Goal: Contribute content

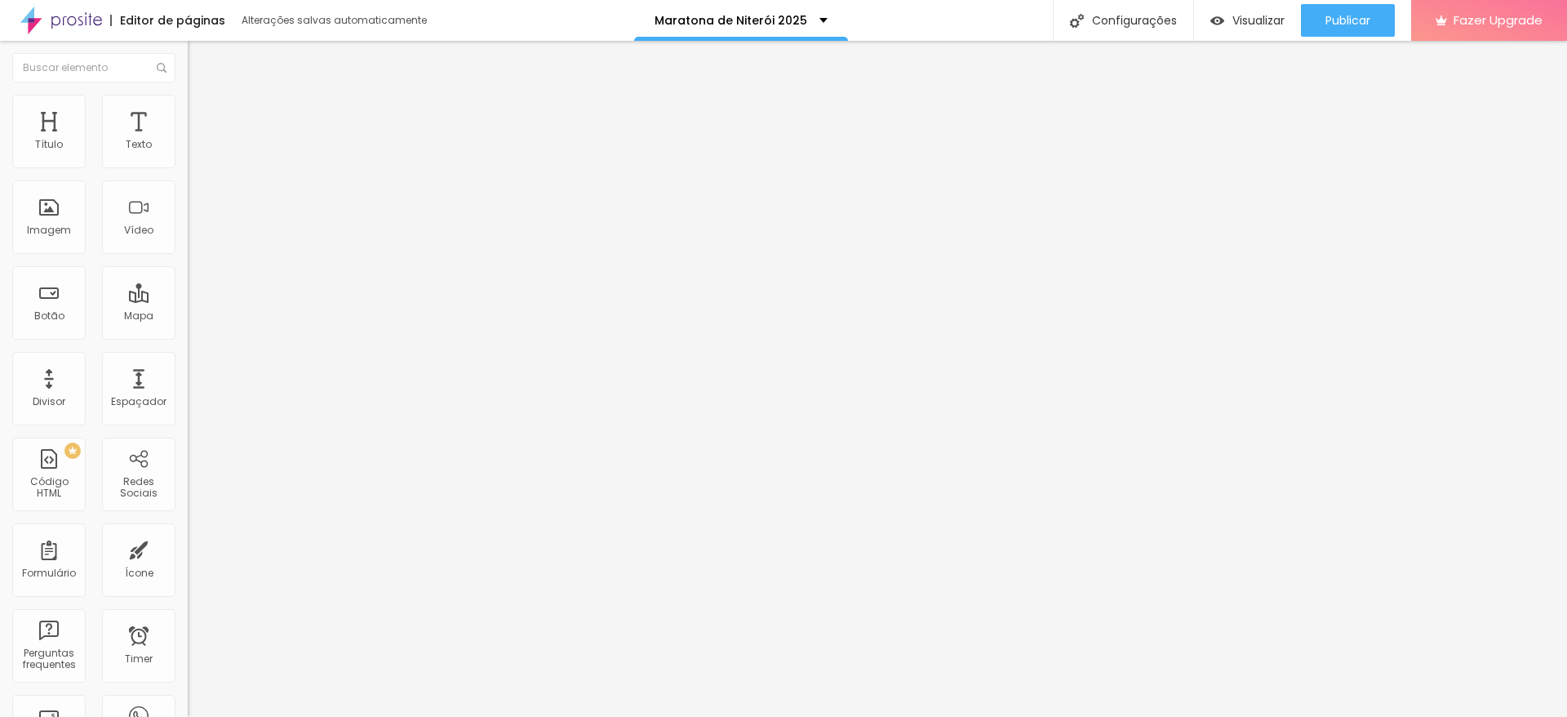
click at [188, 140] on span "Trocar imagem" at bounding box center [232, 134] width 89 height 14
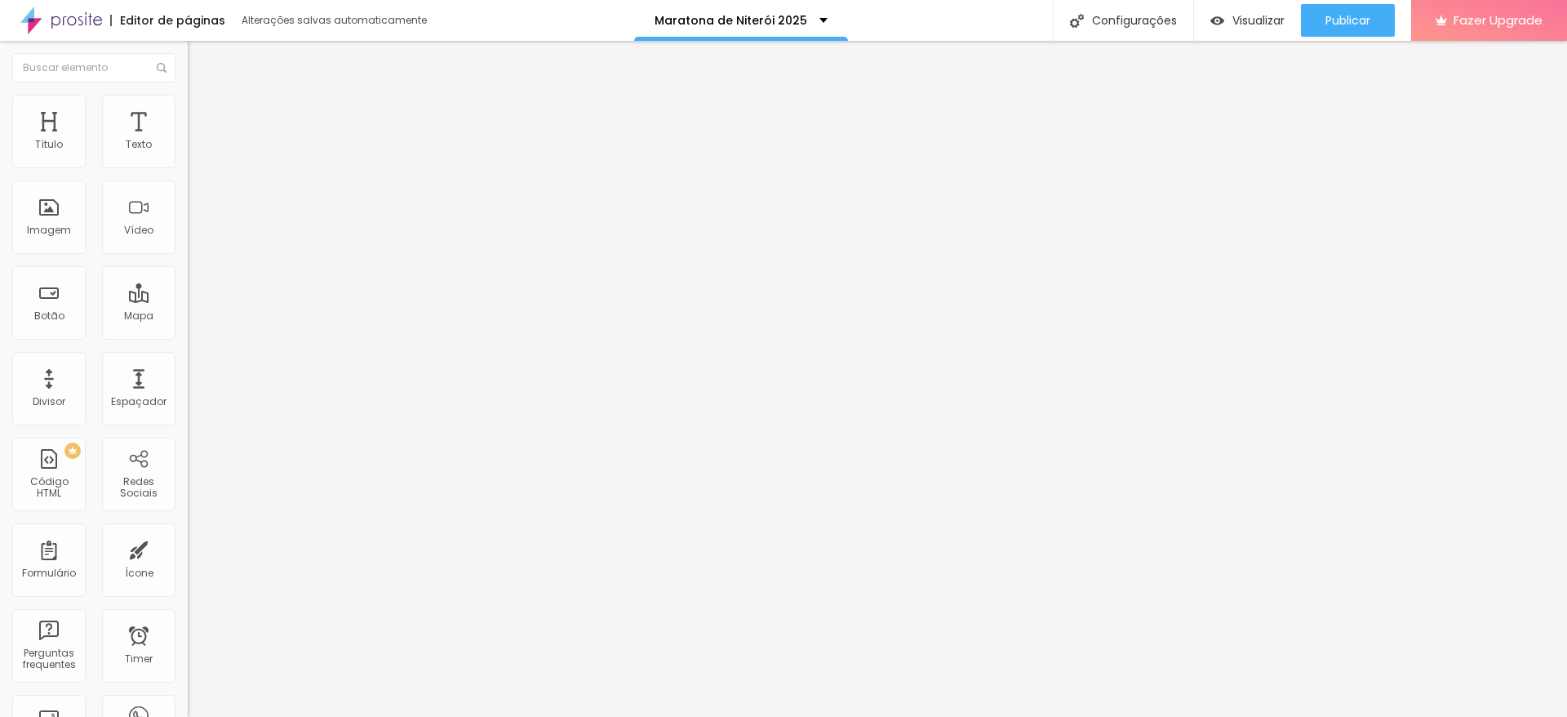
click at [188, 140] on span "Adicionar imagem" at bounding box center [240, 134] width 105 height 14
click at [188, 335] on input "[URL][DOMAIN_NAME]" at bounding box center [286, 326] width 196 height 16
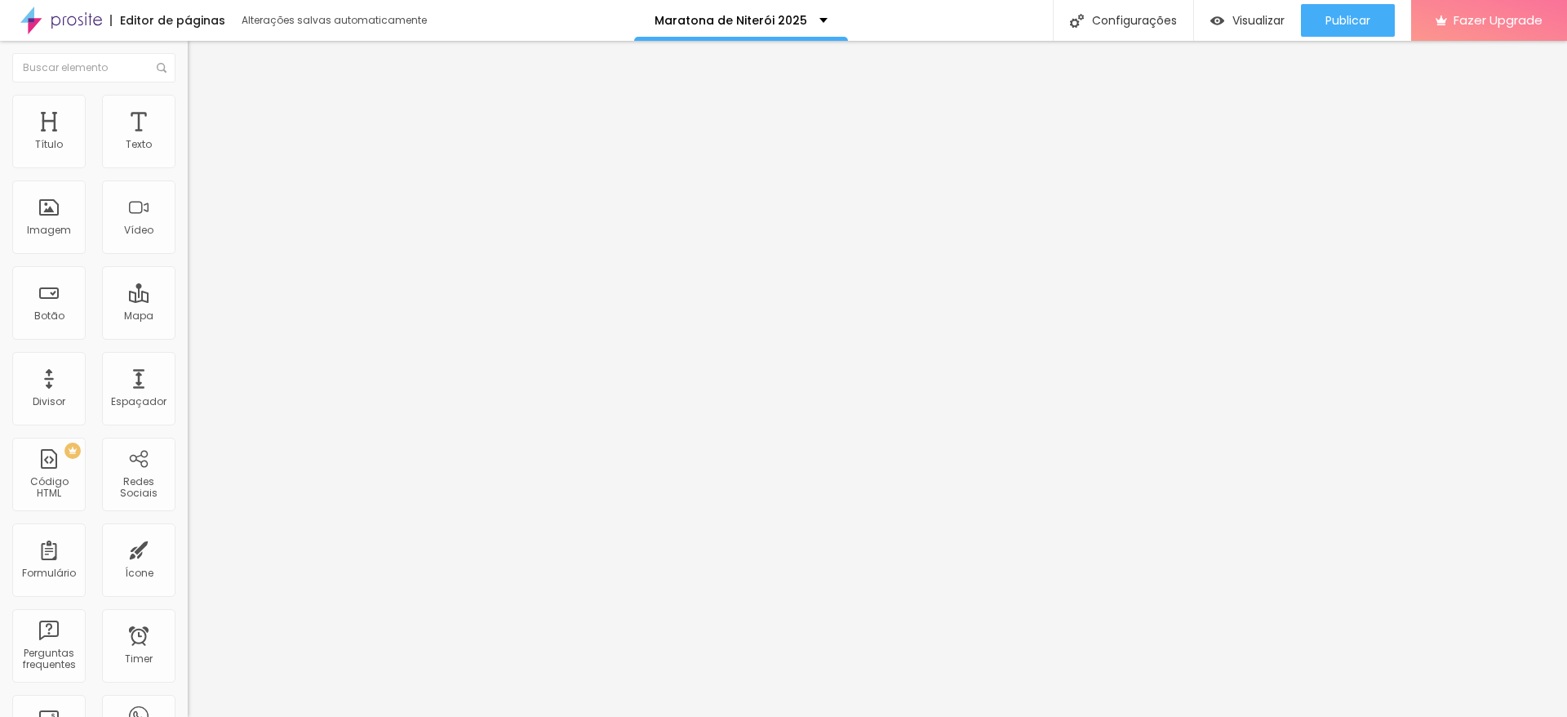
click at [188, 335] on input "text" at bounding box center [286, 326] width 196 height 16
paste input "[URL][DOMAIN_NAME]"
type input "[URL][DOMAIN_NAME]"
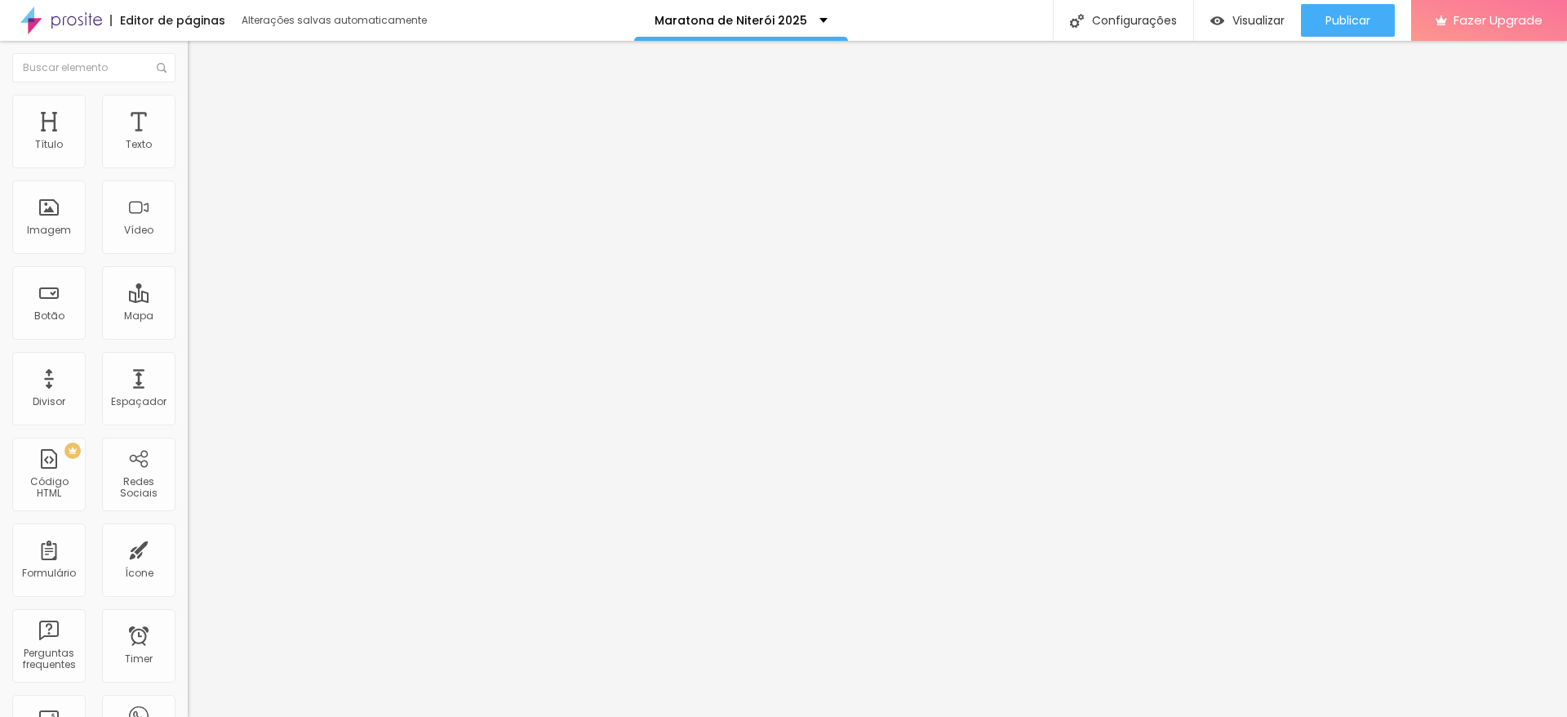
paste input "[URL][DOMAIN_NAME]"
type input "[URL][DOMAIN_NAME]"
click at [1336, 14] on span "Publicar" at bounding box center [1348, 20] width 45 height 13
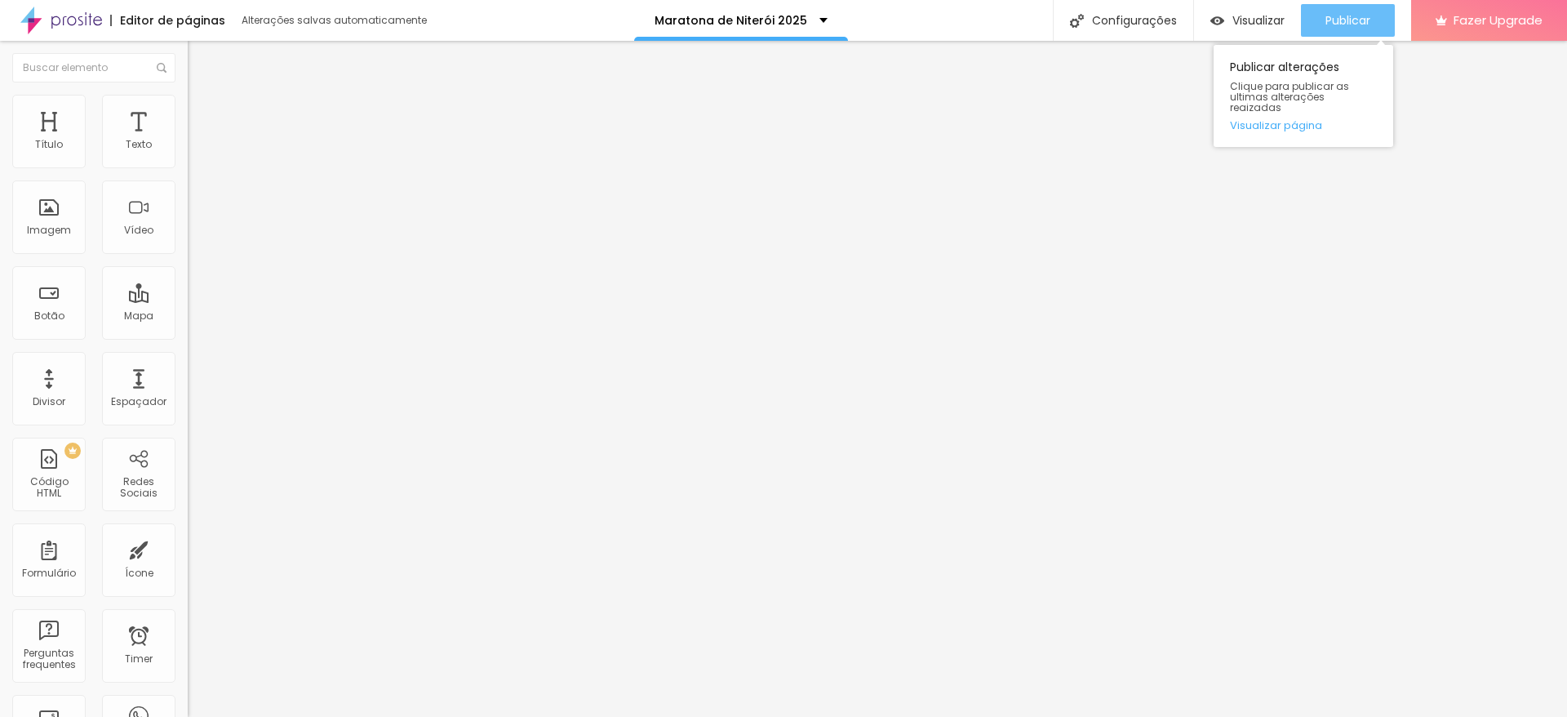
click at [1361, 14] on span "Publicar" at bounding box center [1348, 20] width 45 height 13
drag, startPoint x: 100, startPoint y: 188, endPoint x: 0, endPoint y: 211, distance: 102.4
click at [188, 211] on div "Texto Click me Alinhamento [GEOGRAPHIC_DATA] Link URL https:// Abrir em uma nov…" at bounding box center [282, 246] width 188 height 238
type input "D"
type input "download"
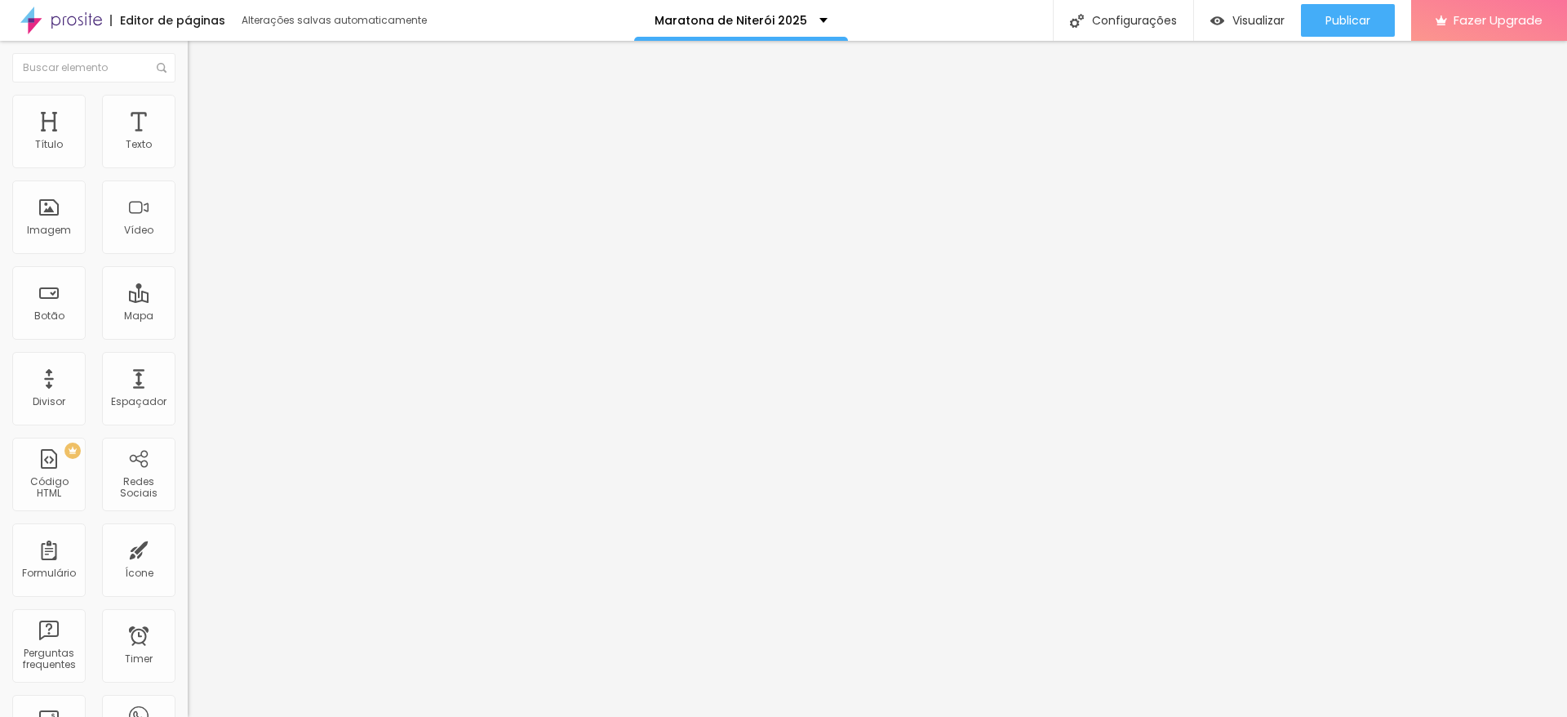
click at [188, 153] on input "Click me" at bounding box center [286, 145] width 196 height 16
type input "C"
type input "Comprar"
click at [188, 336] on input "https://" at bounding box center [286, 328] width 196 height 16
drag, startPoint x: 87, startPoint y: 336, endPoint x: 0, endPoint y: 349, distance: 88.4
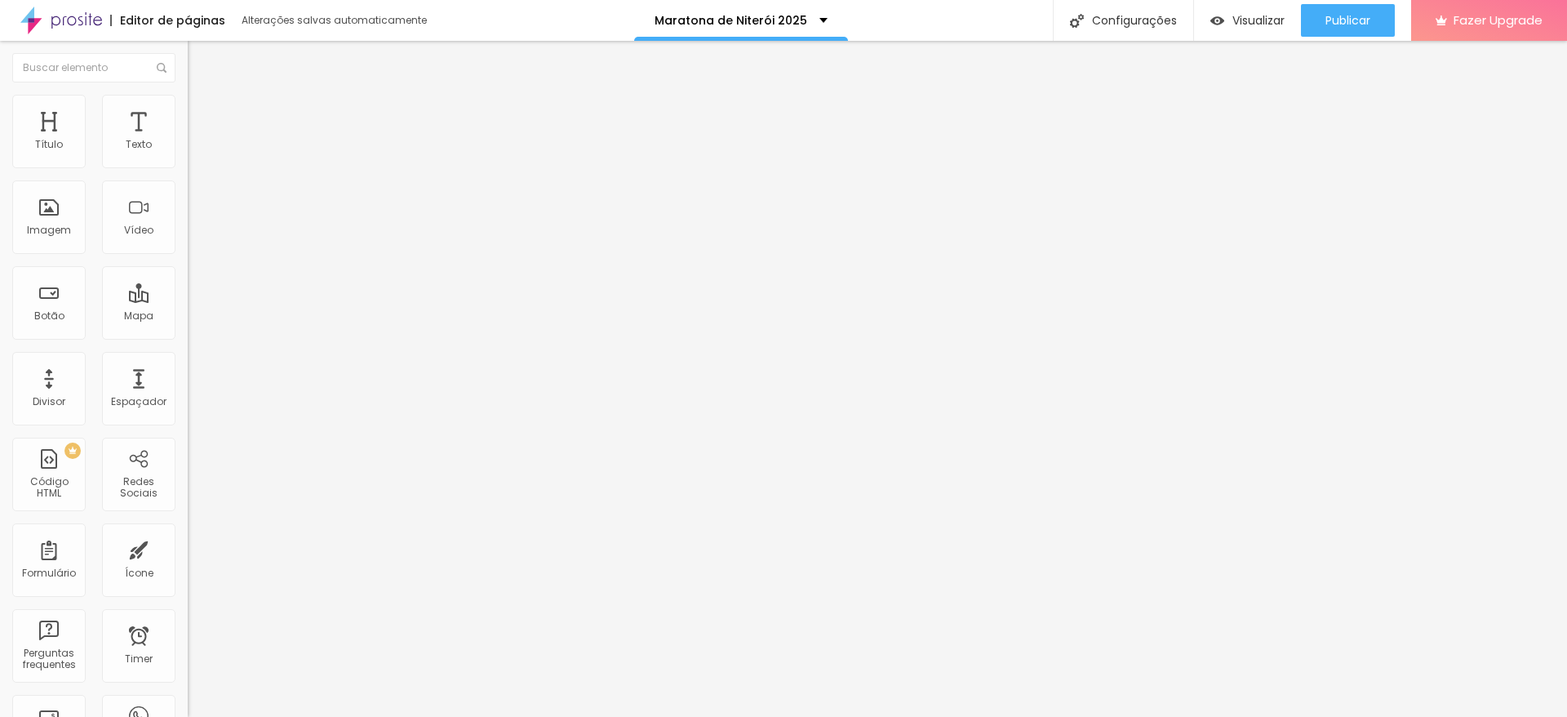
click at [188, 349] on div "Texto Comprar Alinhamento Tamanho Normal Pequeno Normal Grande Link URL https:/…" at bounding box center [282, 246] width 188 height 238
paste input "[DOMAIN_NAME][URL]"
type input "[URL][DOMAIN_NAME]"
drag, startPoint x: 106, startPoint y: 333, endPoint x: 0, endPoint y: 345, distance: 106.8
click at [188, 345] on div "Texto download Alinhamento Tamanho Normal Pequeno Normal Grande Link URL https:…" at bounding box center [282, 246] width 188 height 238
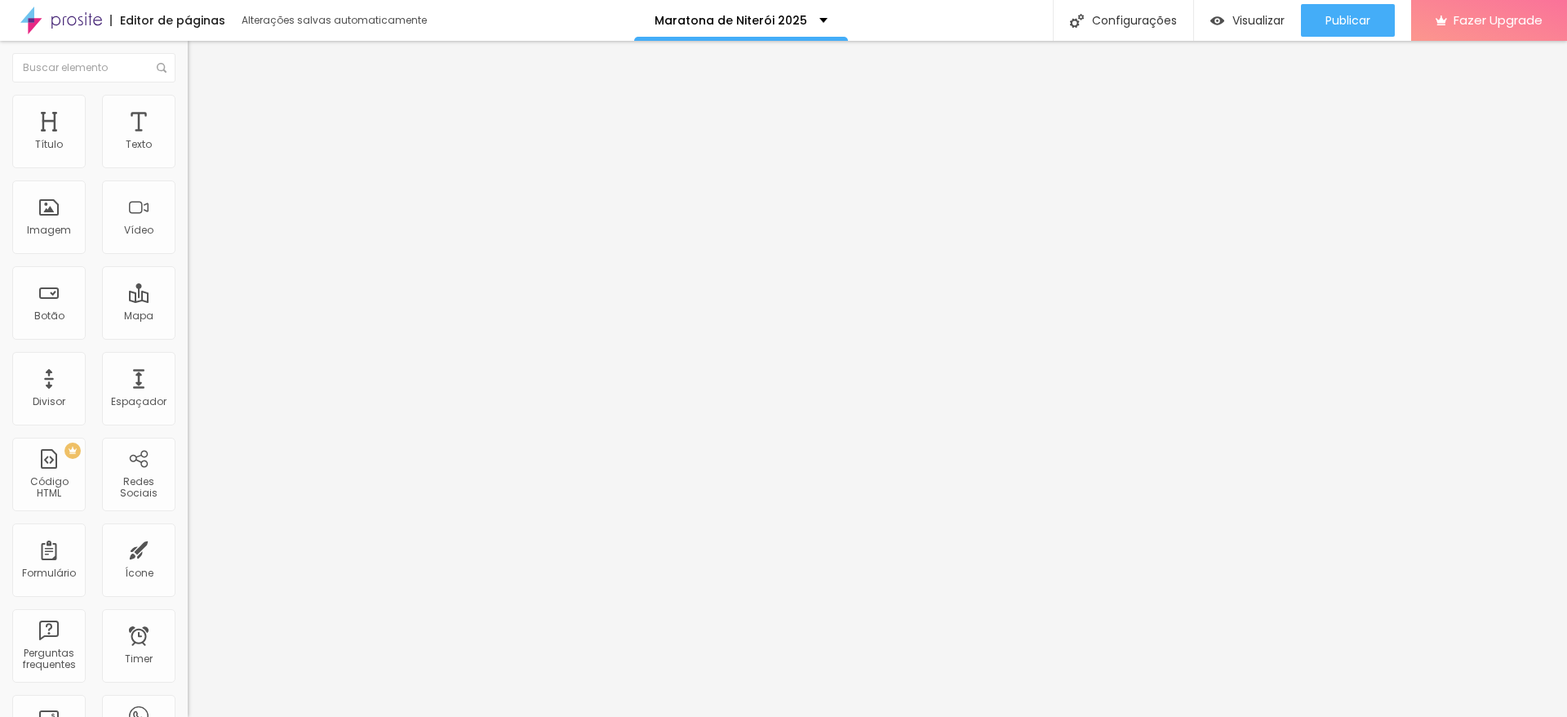
paste input "[DOMAIN_NAME][URL]"
type input "[URL][DOMAIN_NAME]"
click at [1372, 18] on button "Publicar" at bounding box center [1348, 20] width 94 height 33
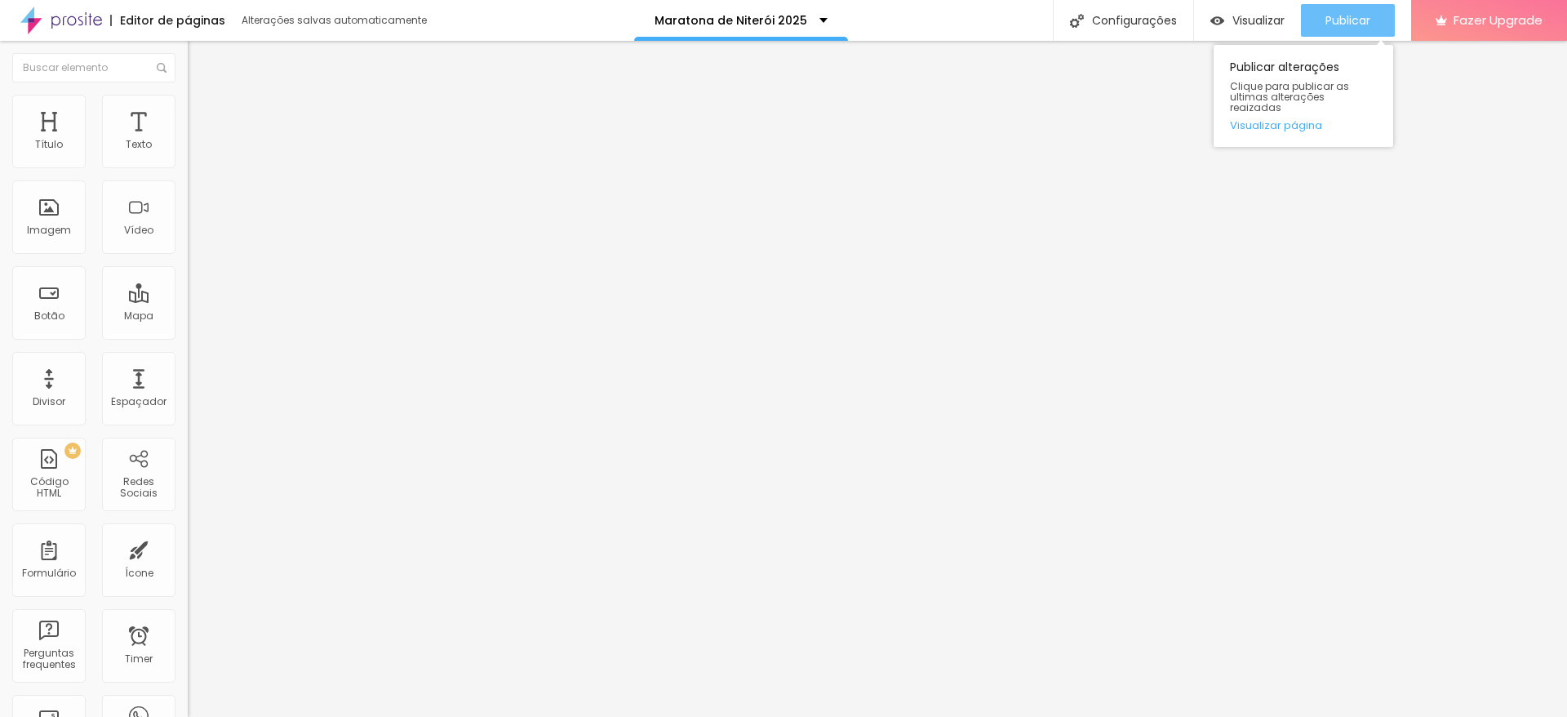
click at [1363, 23] on span "Publicar" at bounding box center [1348, 20] width 45 height 13
click at [1358, 7] on div "Publicar" at bounding box center [1348, 20] width 45 height 33
click at [1334, 21] on span "Publicar" at bounding box center [1348, 20] width 45 height 13
click at [1367, 16] on span "Publicar" at bounding box center [1348, 20] width 45 height 13
click at [1345, 17] on span "Publicar" at bounding box center [1348, 20] width 45 height 13
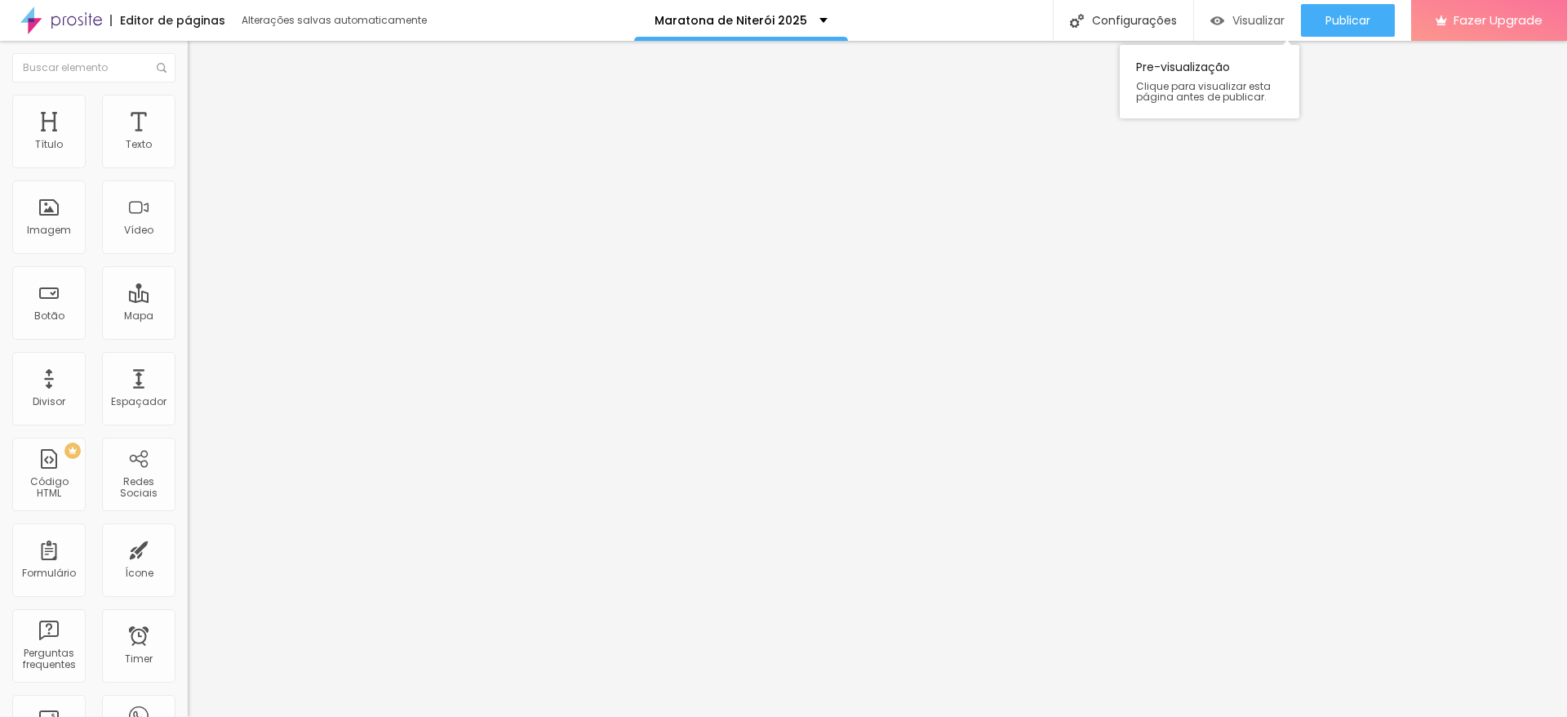
click at [1243, 19] on span "Visualizar" at bounding box center [1259, 20] width 52 height 13
click at [1340, 9] on div "Publicar" at bounding box center [1348, 20] width 45 height 33
